Goal: Use online tool/utility: Utilize a website feature to perform a specific function

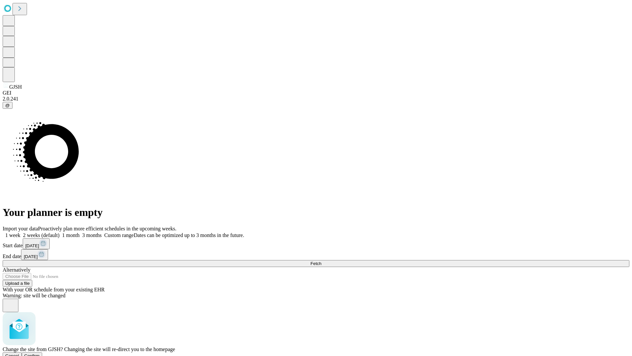
click at [40, 353] on span "Confirm" at bounding box center [31, 355] width 15 height 5
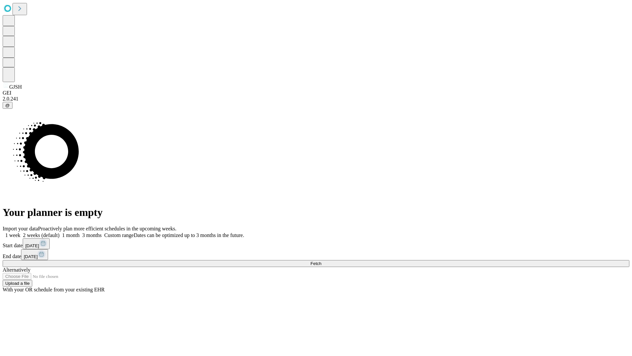
click at [20, 232] on label "1 week" at bounding box center [12, 235] width 18 height 6
click at [321, 261] on span "Fetch" at bounding box center [315, 263] width 11 height 5
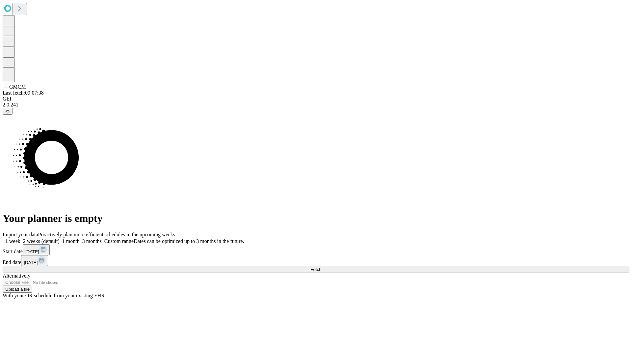
click at [20, 238] on label "1 week" at bounding box center [12, 241] width 18 height 6
click at [321, 267] on span "Fetch" at bounding box center [315, 269] width 11 height 5
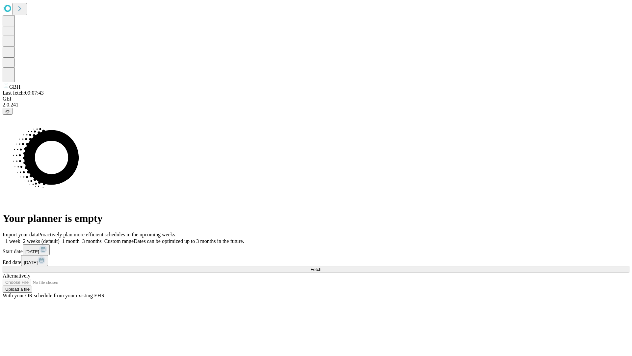
click at [321, 267] on span "Fetch" at bounding box center [315, 269] width 11 height 5
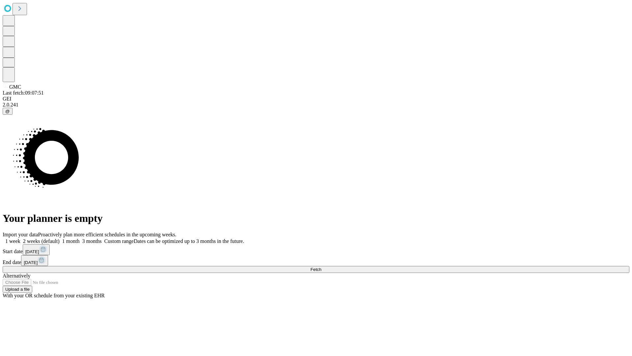
click at [20, 238] on label "1 week" at bounding box center [12, 241] width 18 height 6
click at [321, 267] on span "Fetch" at bounding box center [315, 269] width 11 height 5
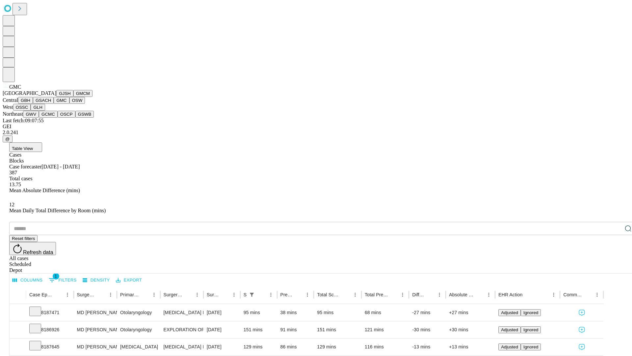
click at [69, 104] on button "OSW" at bounding box center [77, 100] width 16 height 7
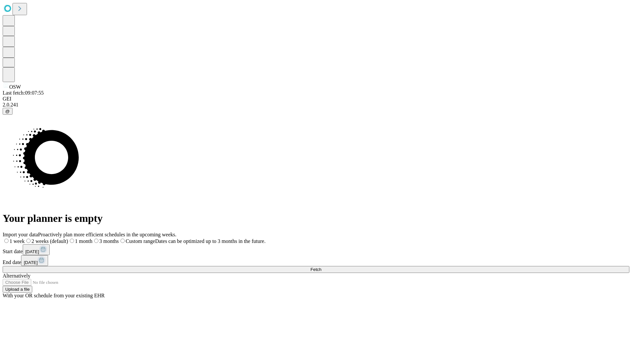
click at [25, 238] on label "1 week" at bounding box center [14, 241] width 22 height 6
click at [321, 267] on span "Fetch" at bounding box center [315, 269] width 11 height 5
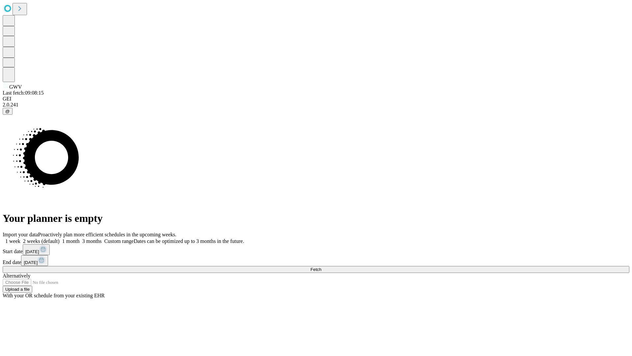
click at [20, 238] on label "1 week" at bounding box center [12, 241] width 18 height 6
click at [321, 267] on span "Fetch" at bounding box center [315, 269] width 11 height 5
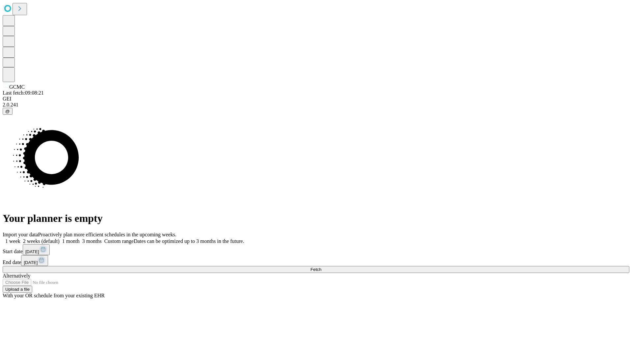
click at [20, 238] on label "1 week" at bounding box center [12, 241] width 18 height 6
click at [321, 267] on span "Fetch" at bounding box center [315, 269] width 11 height 5
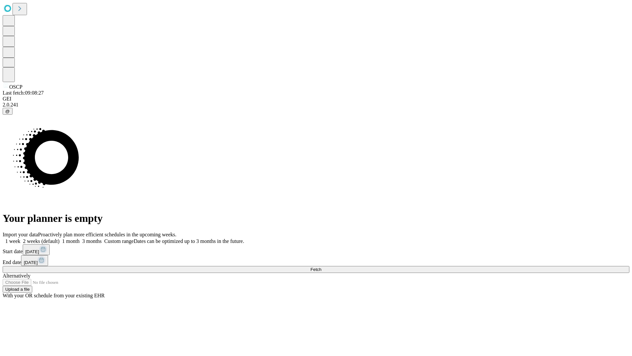
click at [20, 238] on label "1 week" at bounding box center [12, 241] width 18 height 6
click at [321, 267] on span "Fetch" at bounding box center [315, 269] width 11 height 5
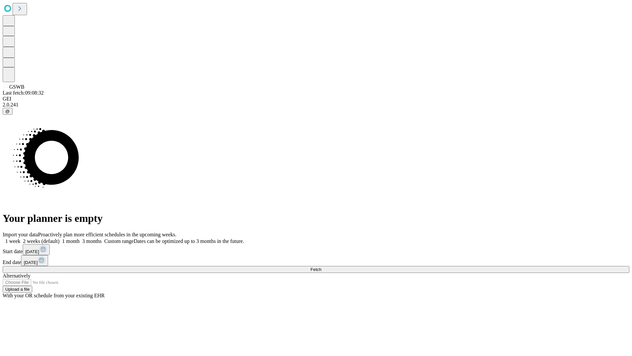
click at [20, 238] on label "1 week" at bounding box center [12, 241] width 18 height 6
click at [321, 267] on span "Fetch" at bounding box center [315, 269] width 11 height 5
